Goal: Transaction & Acquisition: Purchase product/service

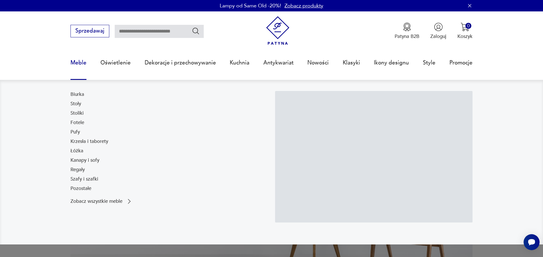
click at [82, 61] on link "Meble" at bounding box center [78, 63] width 16 height 26
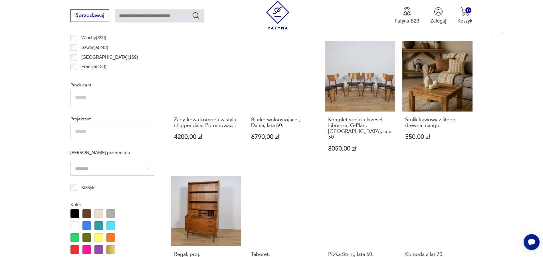
scroll to position [445, 0]
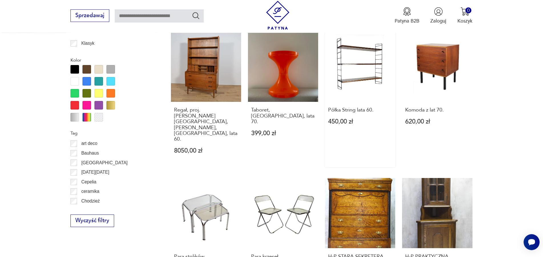
click at [350, 71] on link "Półka String lata 60. 450,00 zł" at bounding box center [360, 100] width 70 height 136
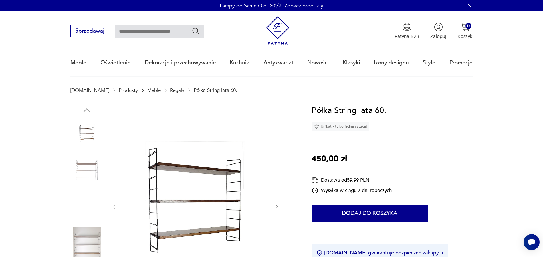
click at [88, 168] on img at bounding box center [86, 171] width 33 height 33
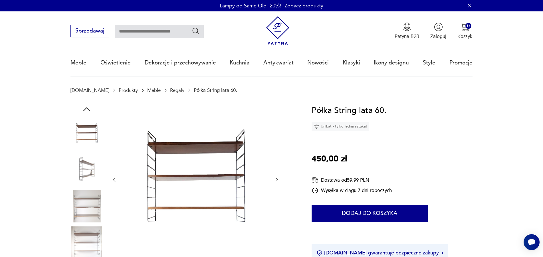
click at [187, 149] on img at bounding box center [195, 179] width 143 height 151
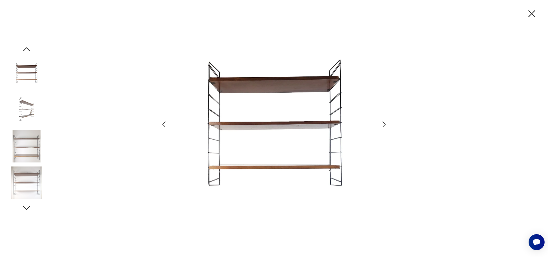
click at [234, 111] on img at bounding box center [274, 128] width 198 height 206
click at [384, 123] on icon "button" at bounding box center [383, 125] width 3 height 6
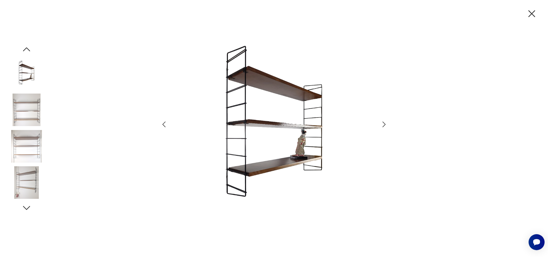
click at [384, 123] on icon "button" at bounding box center [383, 125] width 3 height 6
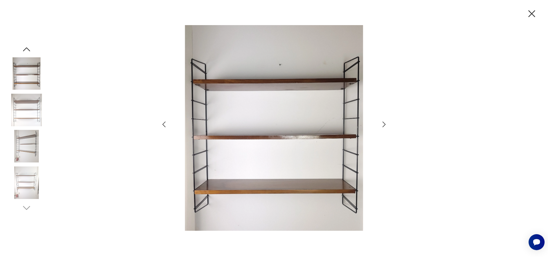
click at [384, 123] on icon "button" at bounding box center [383, 125] width 3 height 6
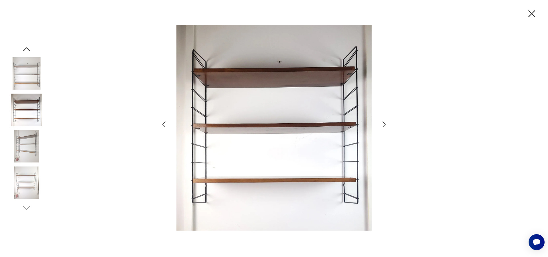
click at [384, 123] on icon "button" at bounding box center [383, 125] width 3 height 6
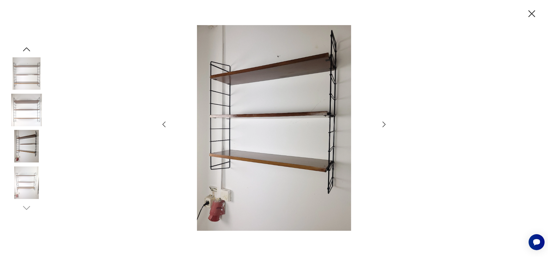
click at [384, 123] on icon "button" at bounding box center [383, 125] width 3 height 6
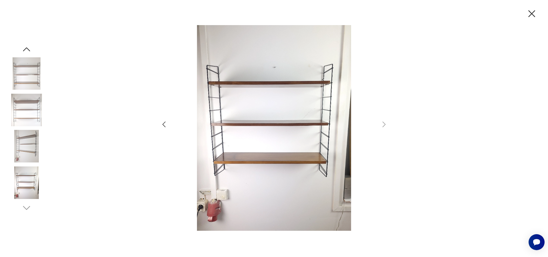
click at [529, 15] on icon "button" at bounding box center [531, 14] width 12 height 12
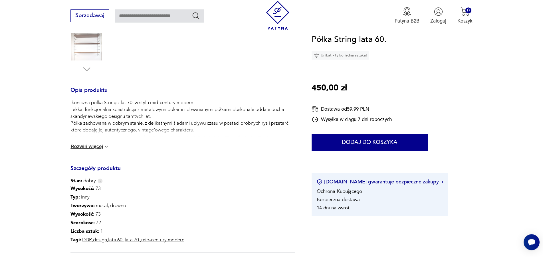
scroll to position [213, 0]
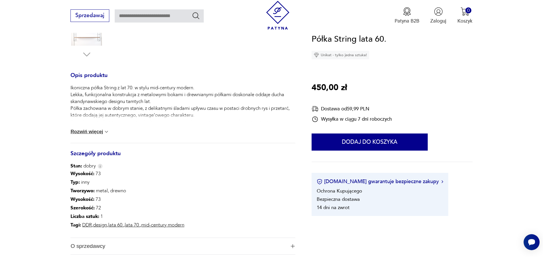
click at [98, 130] on button "Rozwiń więcej" at bounding box center [89, 132] width 39 height 6
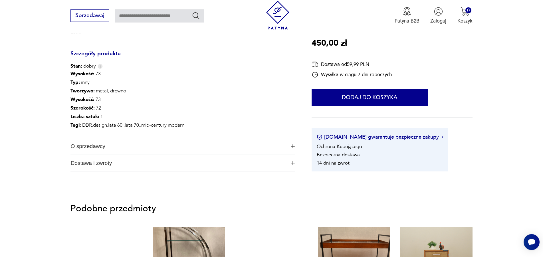
scroll to position [320, 0]
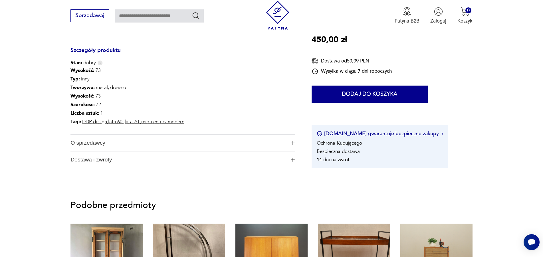
click at [89, 145] on span "O sprzedawcy" at bounding box center [177, 143] width 215 height 17
